Goal: Information Seeking & Learning: Learn about a topic

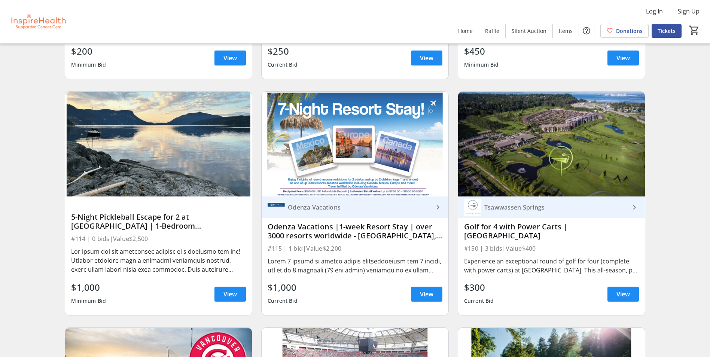
scroll to position [1685, 0]
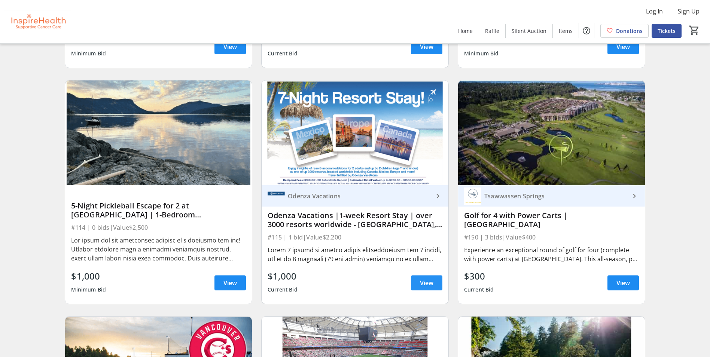
click at [344, 276] on span at bounding box center [426, 283] width 31 height 18
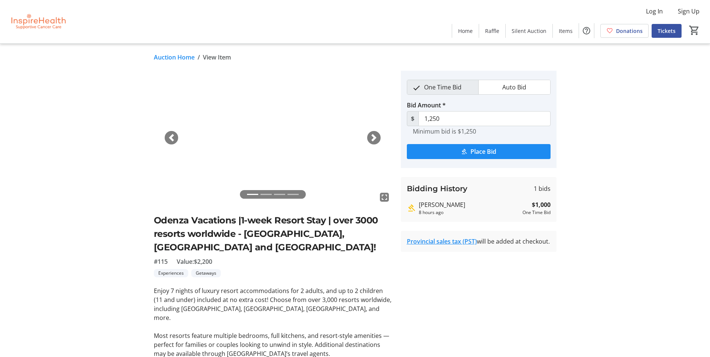
click at [344, 141] on span "button" at bounding box center [373, 137] width 7 height 7
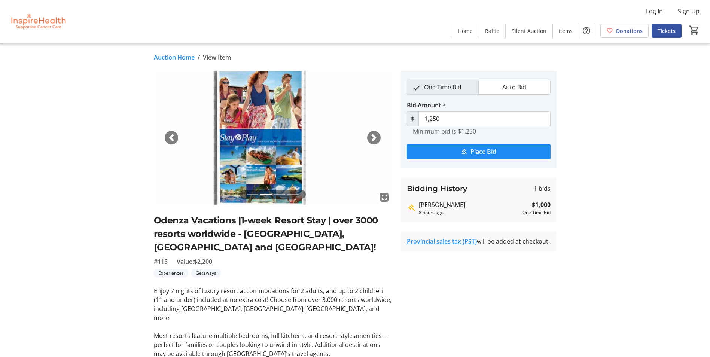
click at [344, 141] on span "button" at bounding box center [373, 137] width 7 height 7
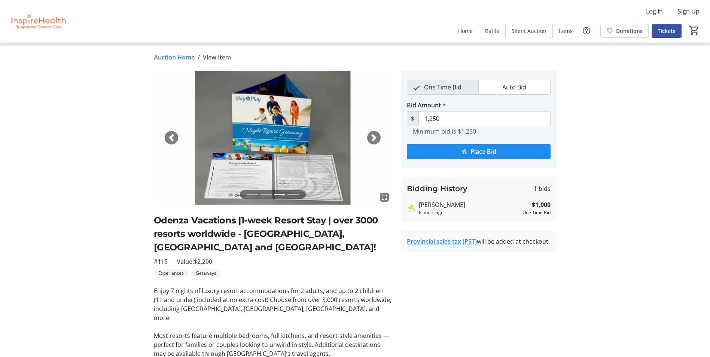
click at [344, 141] on span "button" at bounding box center [373, 137] width 7 height 7
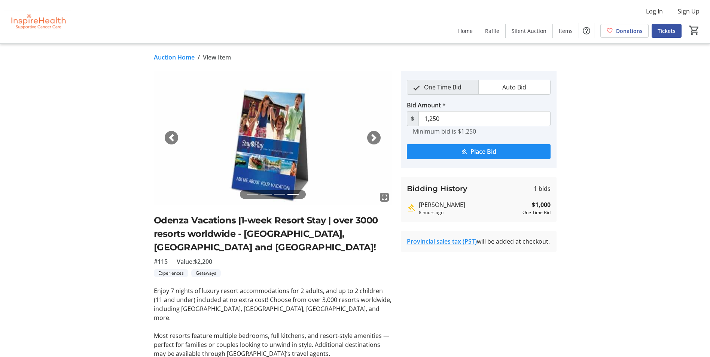
click at [344, 140] on span "button" at bounding box center [373, 137] width 7 height 7
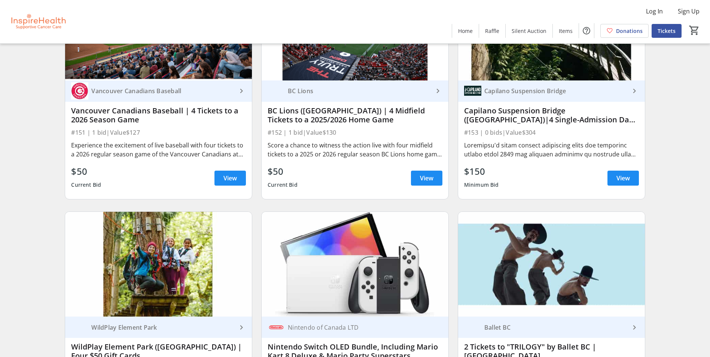
scroll to position [1984, 0]
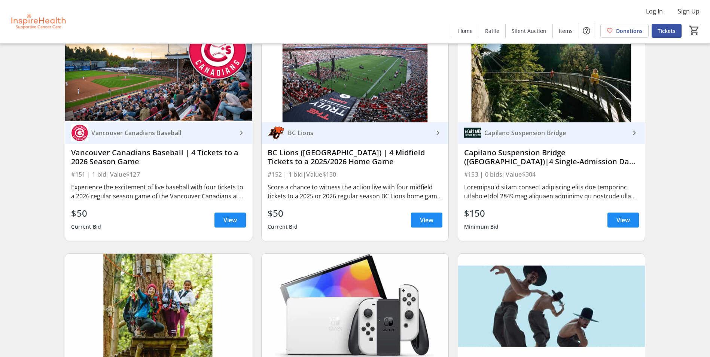
click at [344, 134] on mat-icon "keyboard_arrow_right" at bounding box center [634, 132] width 9 height 9
click at [344, 197] on div at bounding box center [551, 192] width 175 height 18
click at [344, 218] on span at bounding box center [623, 220] width 31 height 18
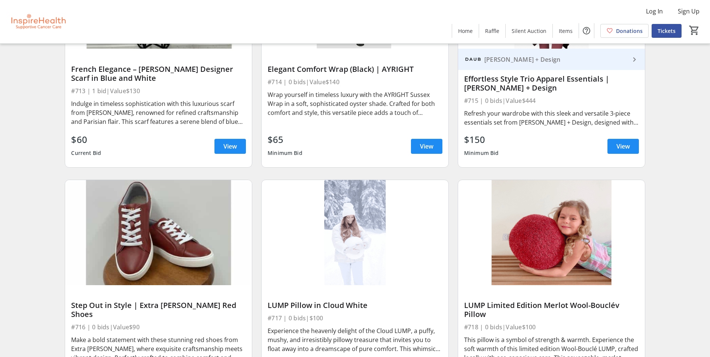
scroll to position [7338, 0]
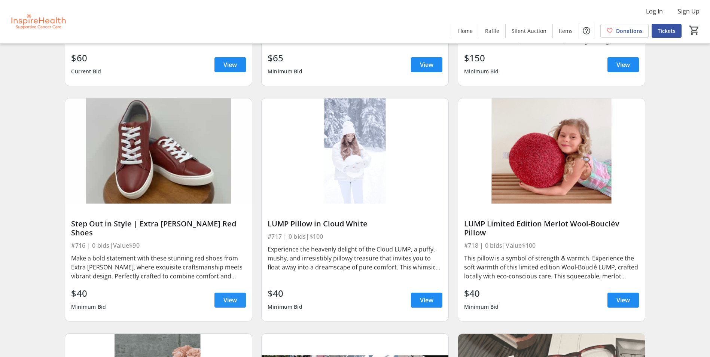
click at [236, 300] on span "View" at bounding box center [230, 300] width 13 height 9
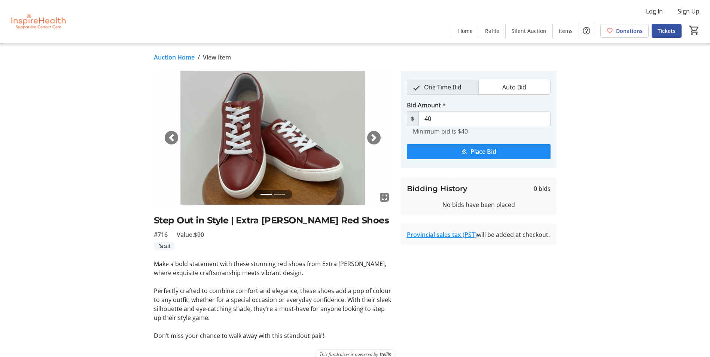
click at [344, 136] on div "Next" at bounding box center [373, 137] width 13 height 13
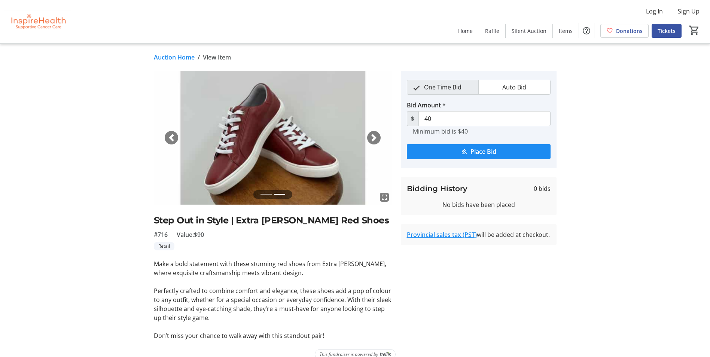
click at [344, 136] on div "Next" at bounding box center [373, 137] width 13 height 13
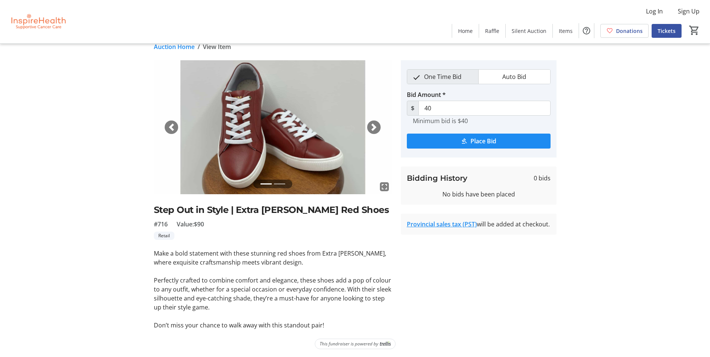
scroll to position [12, 0]
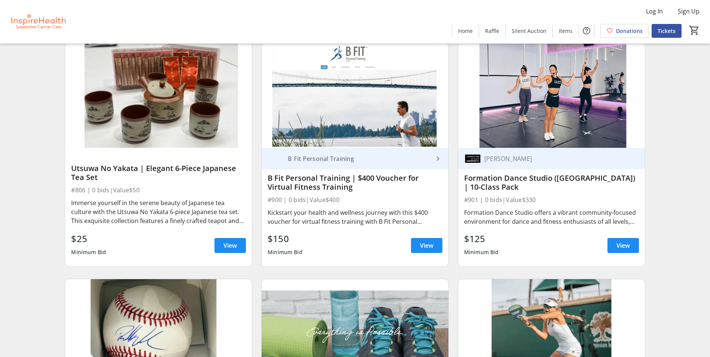
scroll to position [9285, 0]
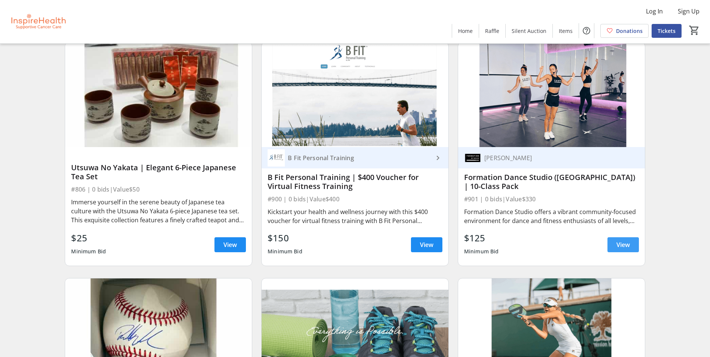
click at [344, 244] on span "View" at bounding box center [623, 244] width 13 height 9
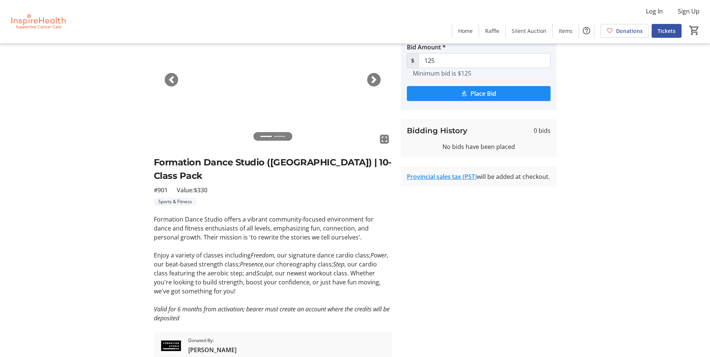
scroll to position [76, 0]
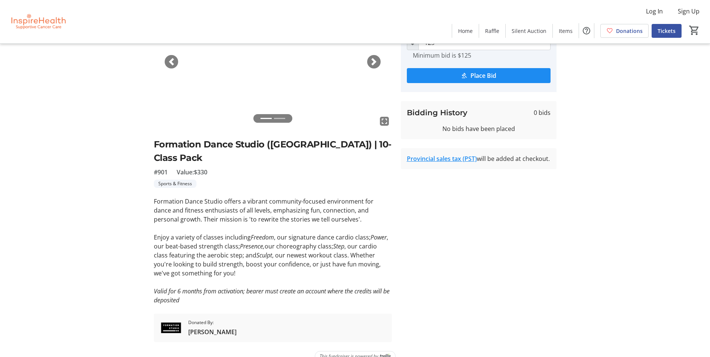
click at [344, 60] on span "button" at bounding box center [373, 61] width 7 height 7
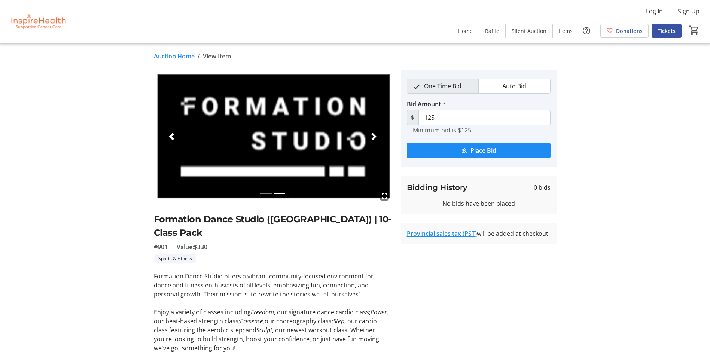
click at [344, 136] on span "button" at bounding box center [373, 136] width 7 height 7
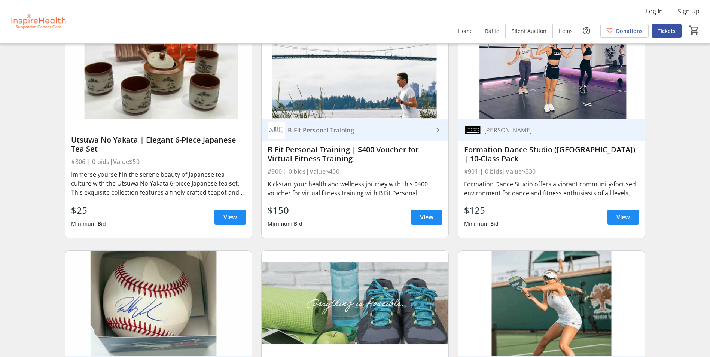
scroll to position [9453, 0]
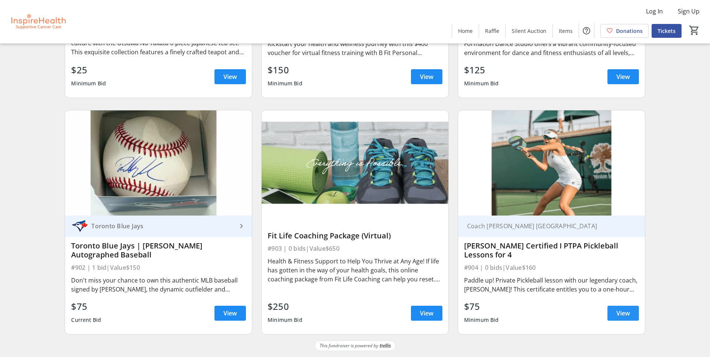
click at [344, 315] on span "View" at bounding box center [623, 313] width 13 height 9
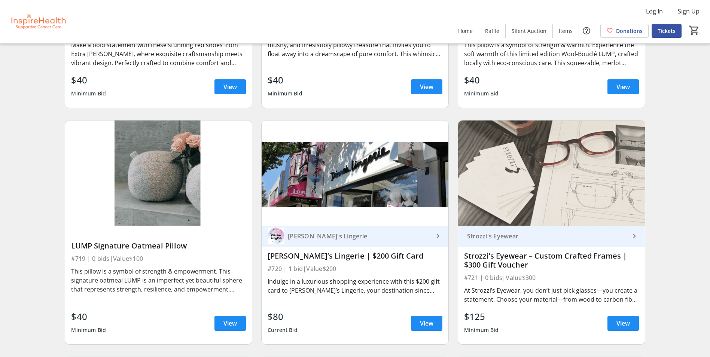
scroll to position [7541, 0]
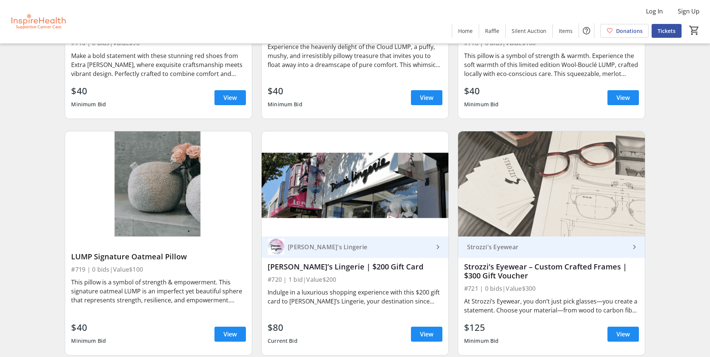
click at [380, 211] on img at bounding box center [355, 183] width 187 height 105
click at [431, 328] on span at bounding box center [426, 334] width 31 height 18
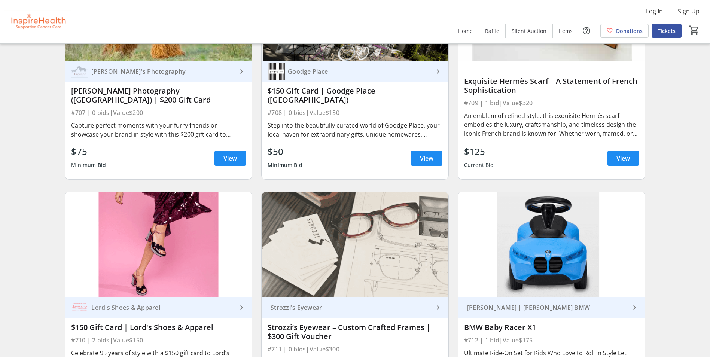
scroll to position [6830, 0]
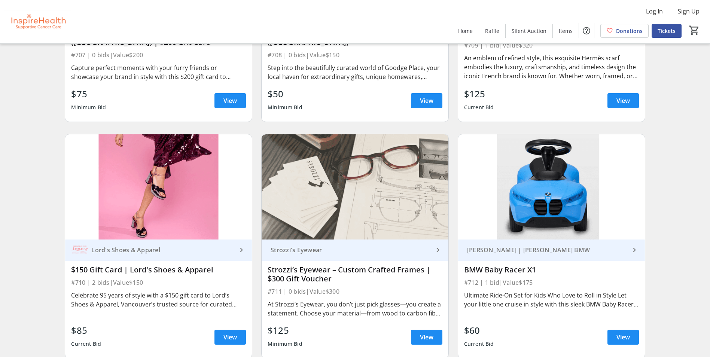
drag, startPoint x: 131, startPoint y: 271, endPoint x: 131, endPoint y: 265, distance: 6.0
click at [131, 270] on div "$150 Gift Card | Lord's Shoes & Apparel" at bounding box center [158, 269] width 175 height 9
click at [238, 248] on mat-icon "keyboard_arrow_right" at bounding box center [241, 250] width 9 height 9
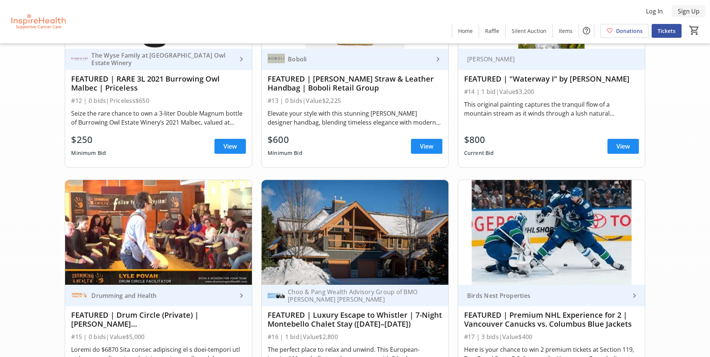
scroll to position [0, 0]
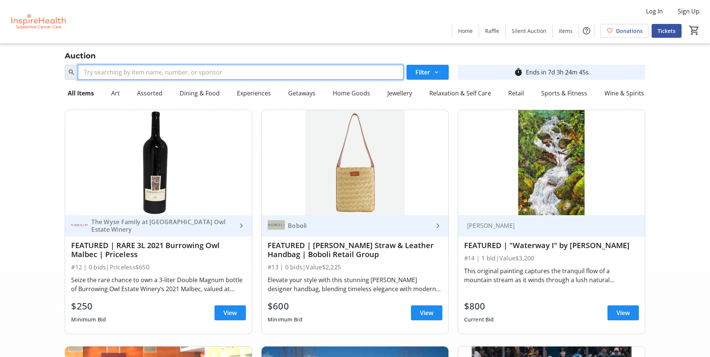
click at [114, 73] on input "Search" at bounding box center [240, 72] width 325 height 15
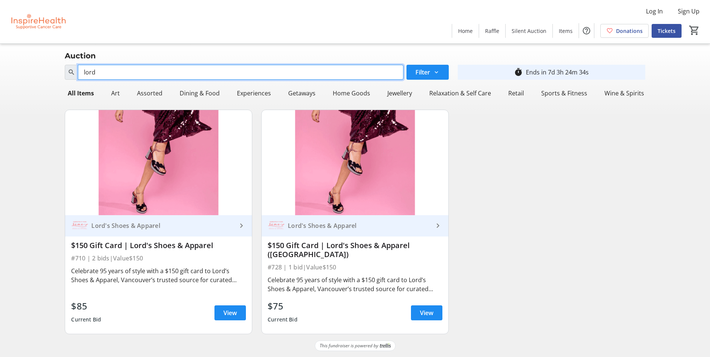
type input "lord"
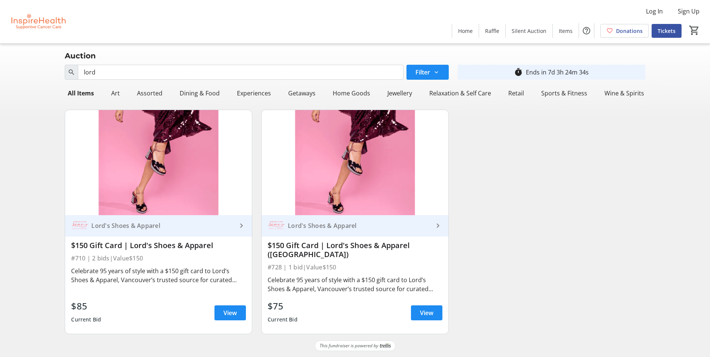
click at [659, 267] on div "Search lord Filter timer_outline Ends in 7d 3h 24m 34s All Items Art Assorted D…" at bounding box center [354, 201] width 707 height 279
